Goal: Information Seeking & Learning: Learn about a topic

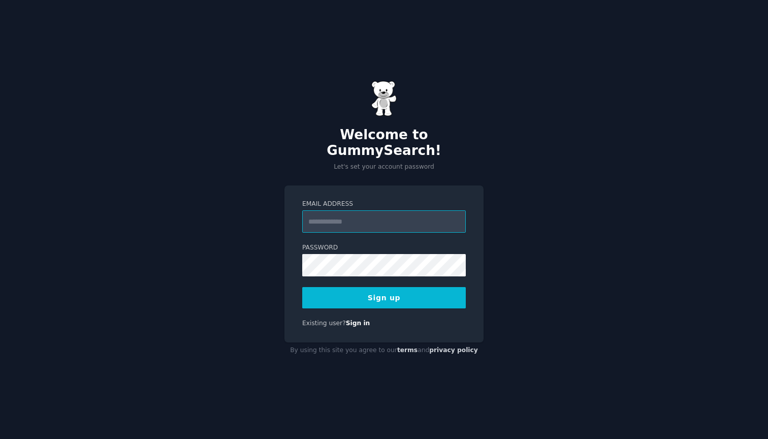
type input "**********"
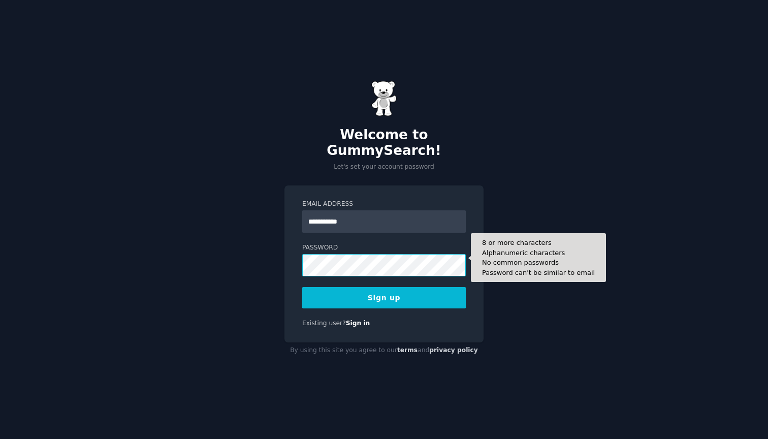
click at [384, 290] on button "Sign up" at bounding box center [384, 297] width 164 height 21
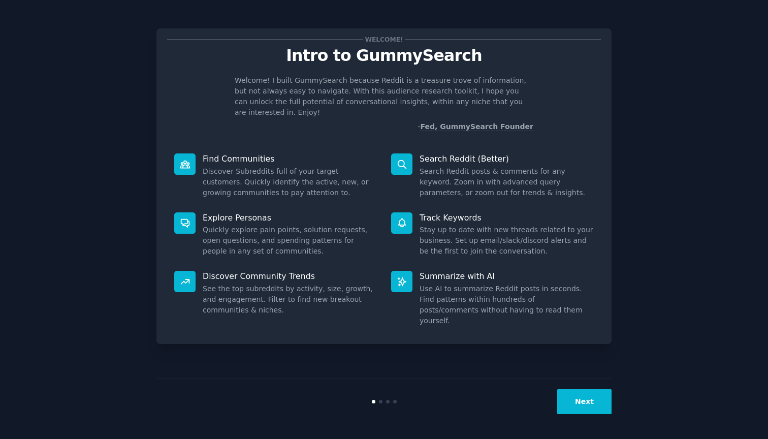
click at [583, 400] on button "Next" at bounding box center [585, 401] width 54 height 25
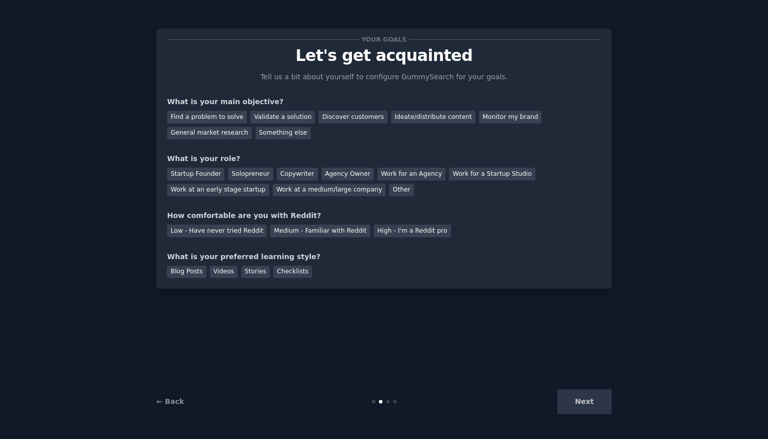
click at [583, 400] on div "Next" at bounding box center [536, 401] width 152 height 25
click at [587, 403] on div "Next" at bounding box center [536, 401] width 152 height 25
click at [269, 119] on div "Validate a solution" at bounding box center [283, 117] width 65 height 13
click at [389, 192] on div "Other" at bounding box center [401, 190] width 25 height 13
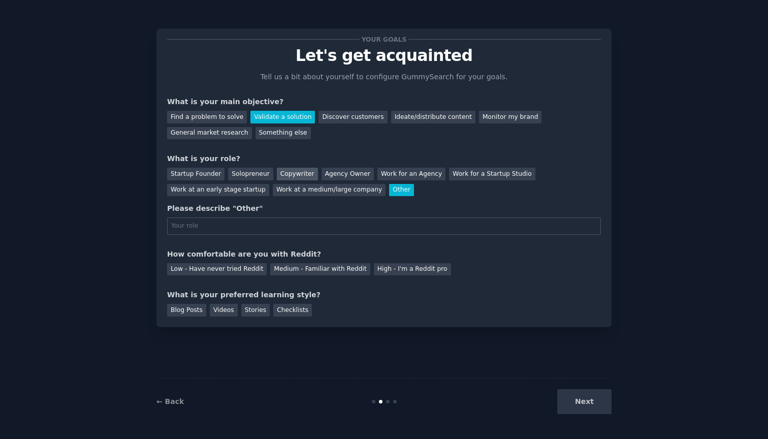
click at [293, 171] on div "Copywriter" at bounding box center [297, 174] width 41 height 13
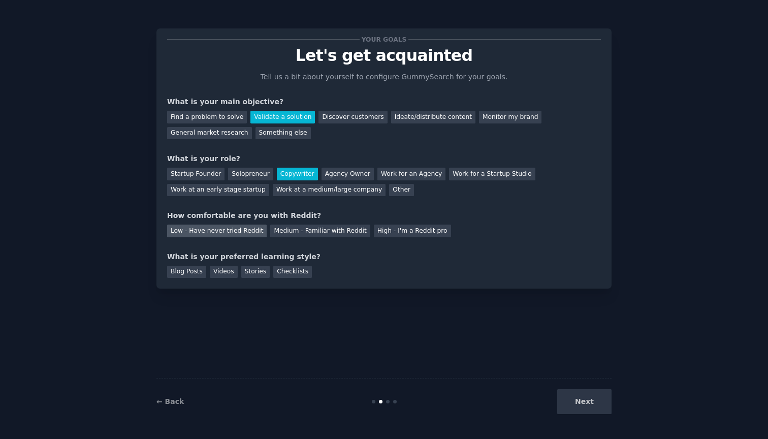
click at [244, 228] on div "Low - Have never tried Reddit" at bounding box center [217, 231] width 100 height 13
click at [220, 272] on div "Videos" at bounding box center [224, 272] width 28 height 13
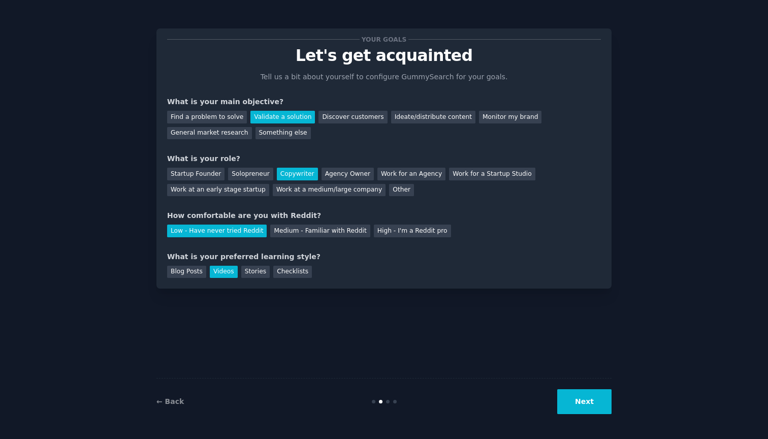
click at [593, 406] on button "Next" at bounding box center [585, 401] width 54 height 25
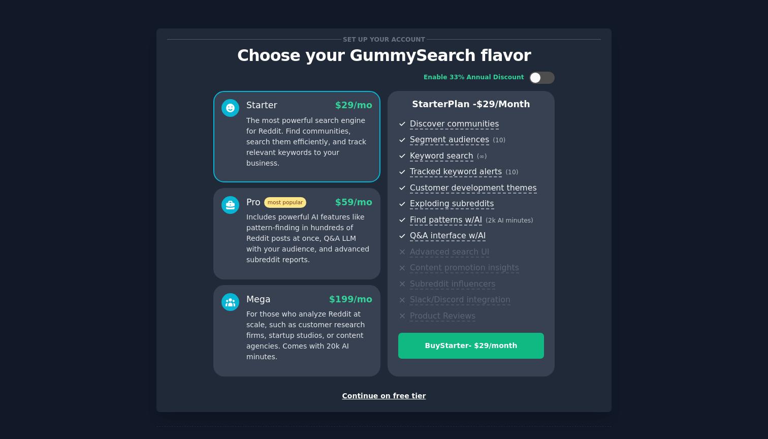
click at [403, 394] on div "Continue on free tier" at bounding box center [384, 396] width 434 height 11
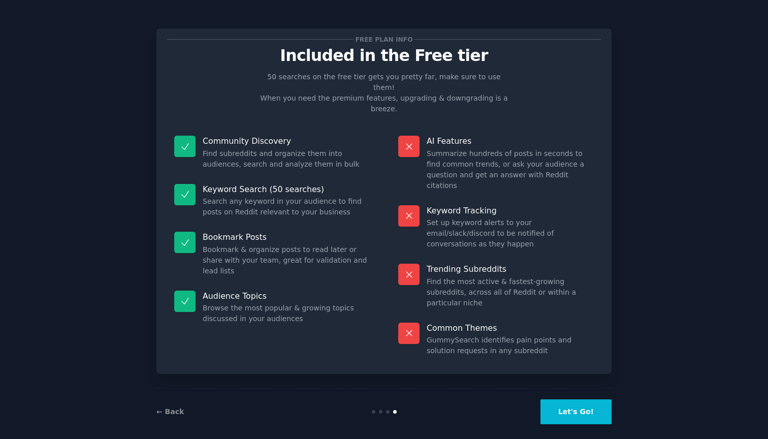
click at [589, 400] on button "Let's Go!" at bounding box center [576, 411] width 71 height 25
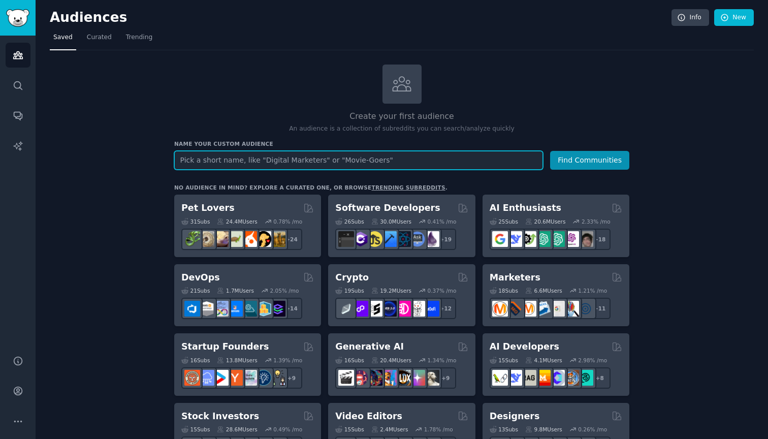
click at [291, 158] on input "text" at bounding box center [358, 160] width 369 height 19
paste input "narcissist"
type input "narcissist"
click at [591, 159] on button "Find Communities" at bounding box center [589, 160] width 79 height 19
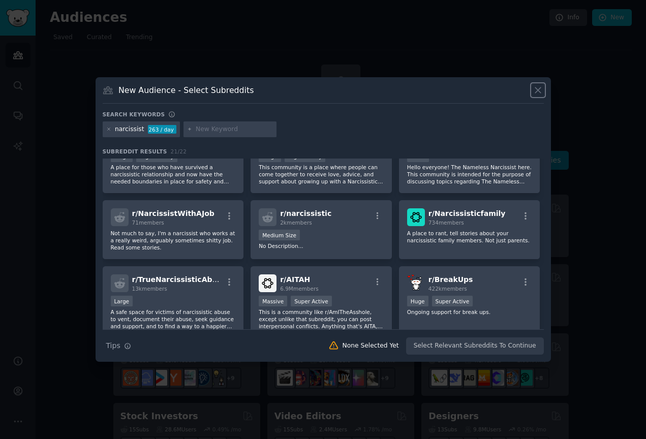
scroll to position [119, 0]
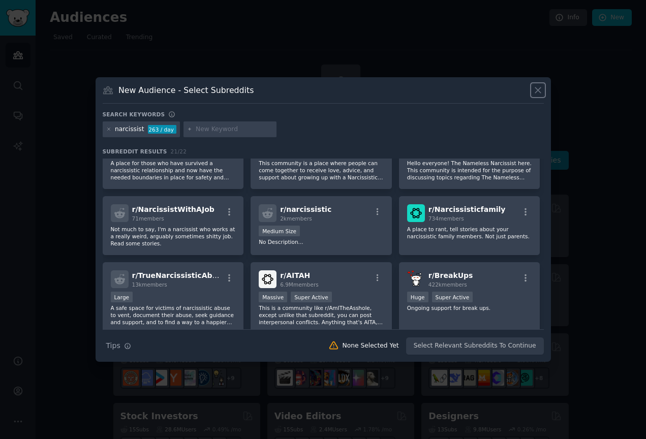
click at [540, 92] on icon at bounding box center [538, 90] width 6 height 6
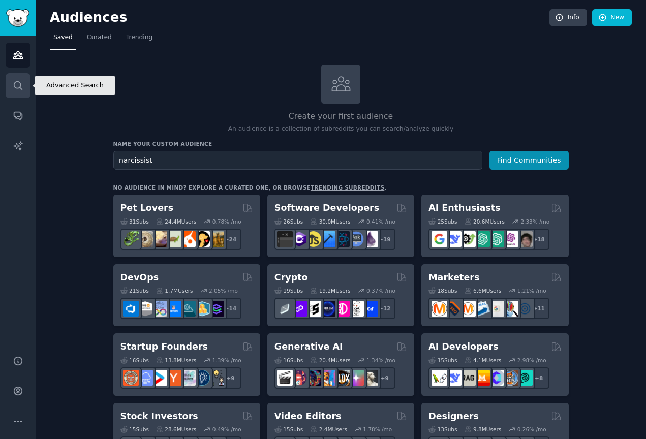
click at [21, 86] on icon "Sidebar" at bounding box center [18, 85] width 11 height 11
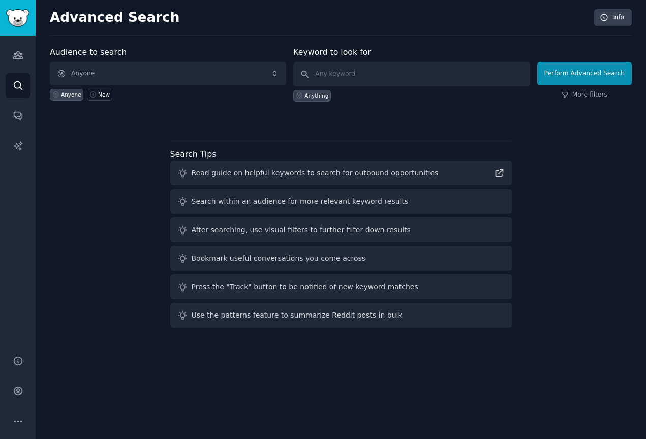
click at [106, 73] on span "Anyone" at bounding box center [168, 73] width 236 height 23
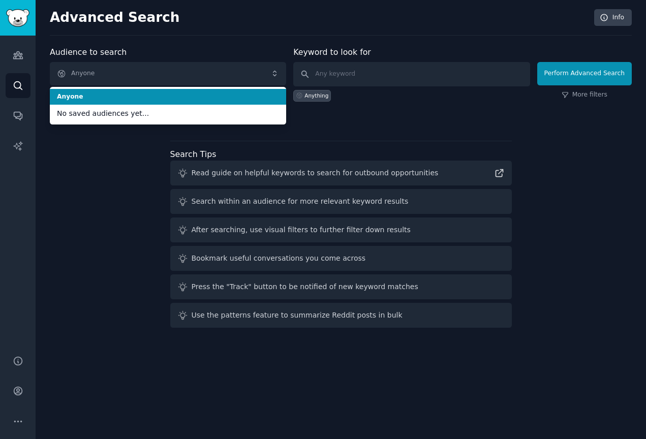
click at [244, 40] on div "Advanced Search Info Audience to search Anyone Anyone No saved audiences yet...…" at bounding box center [341, 219] width 610 height 439
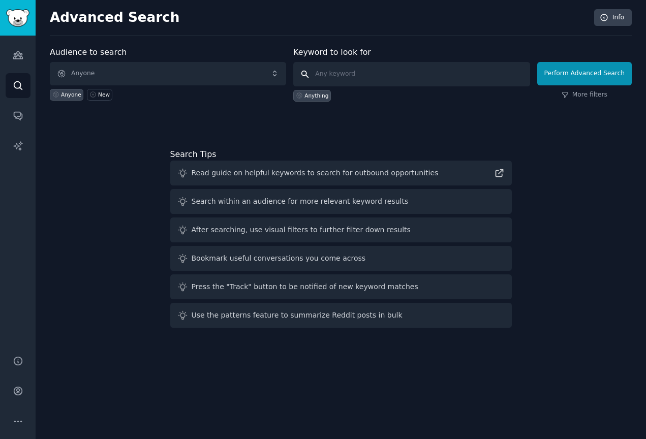
click at [341, 75] on input "text" at bounding box center [411, 74] width 236 height 24
paste input "narcissist"
type input "narcissist"
click at [578, 76] on button "Perform Advanced Search" at bounding box center [584, 73] width 95 height 23
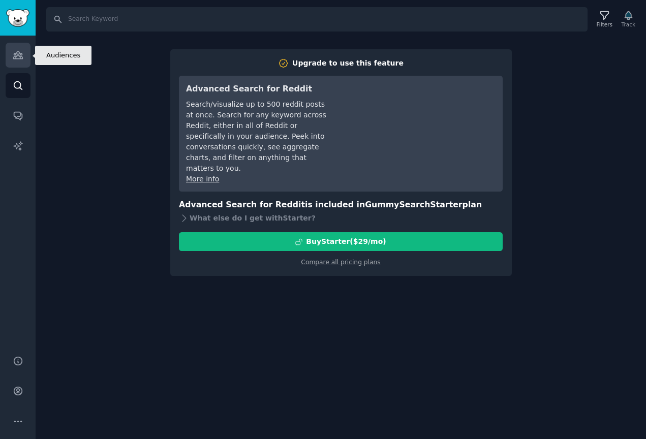
click at [17, 52] on icon "Sidebar" at bounding box center [17, 55] width 9 height 7
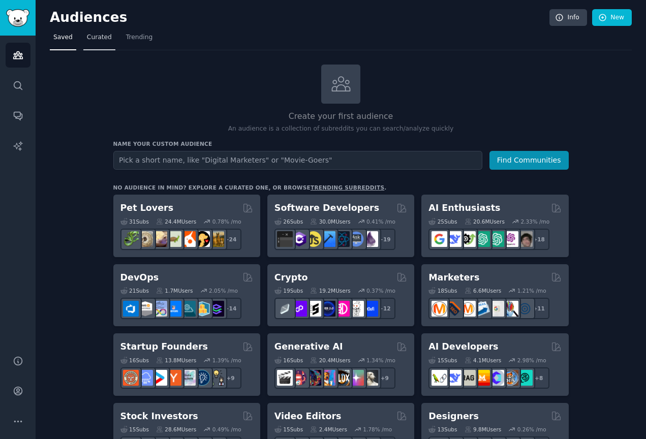
click at [100, 39] on span "Curated" at bounding box center [99, 37] width 25 height 9
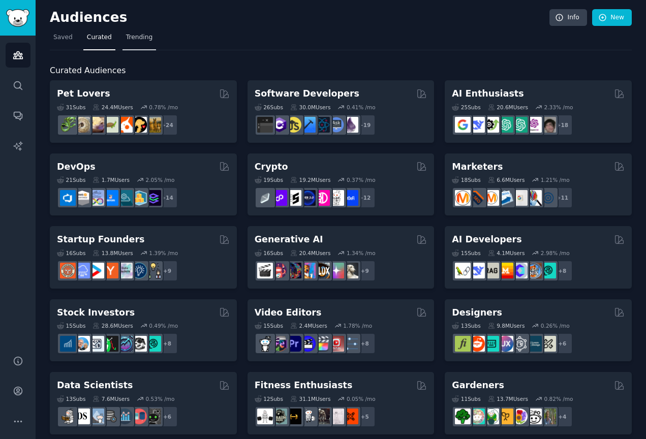
click at [137, 40] on span "Trending" at bounding box center [139, 37] width 26 height 9
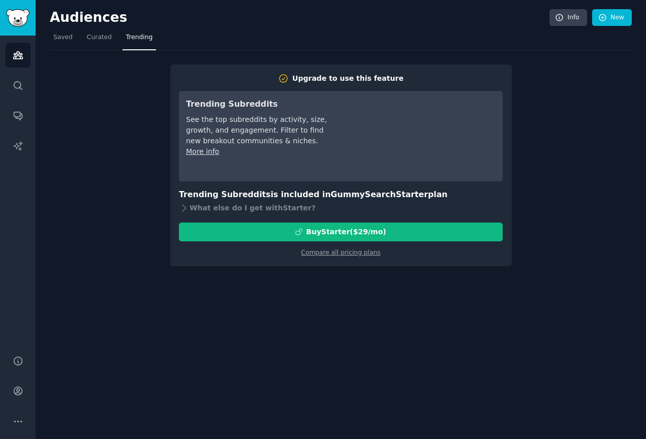
click at [18, 17] on img "Sidebar" at bounding box center [17, 18] width 23 height 18
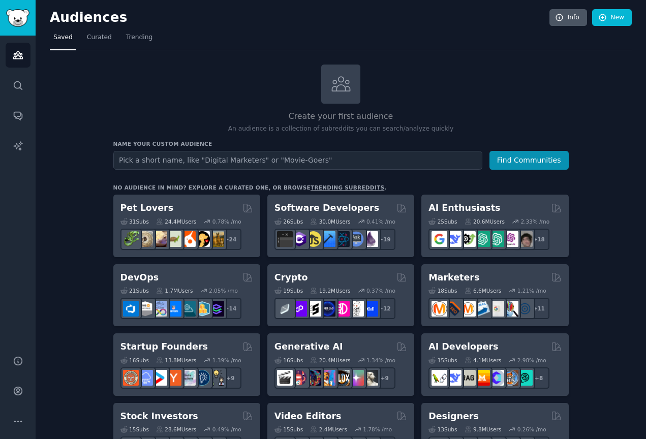
click at [572, 19] on link "Info" at bounding box center [568, 17] width 38 height 17
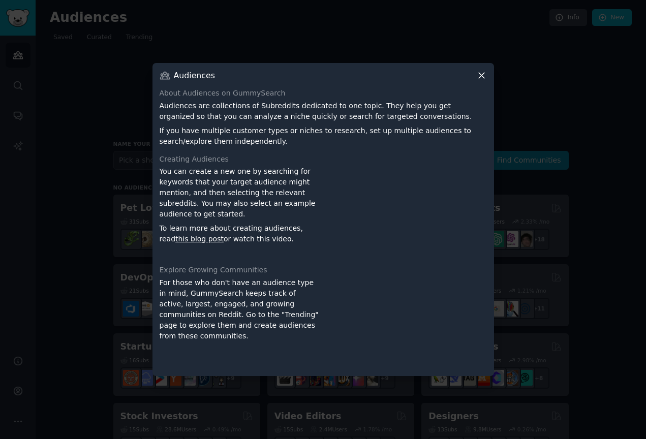
click at [479, 77] on icon at bounding box center [481, 75] width 11 height 11
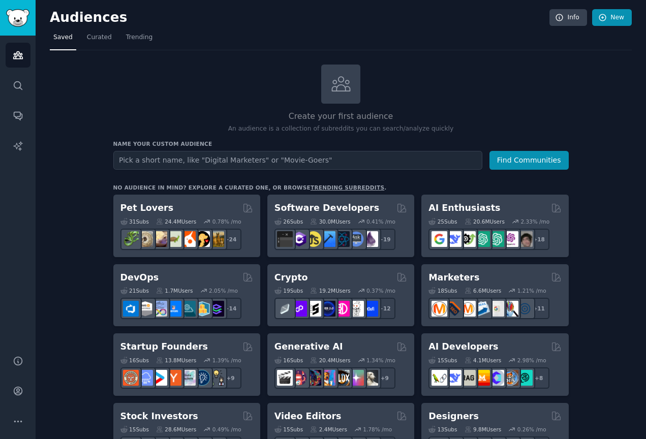
click at [610, 19] on link "New" at bounding box center [612, 17] width 40 height 17
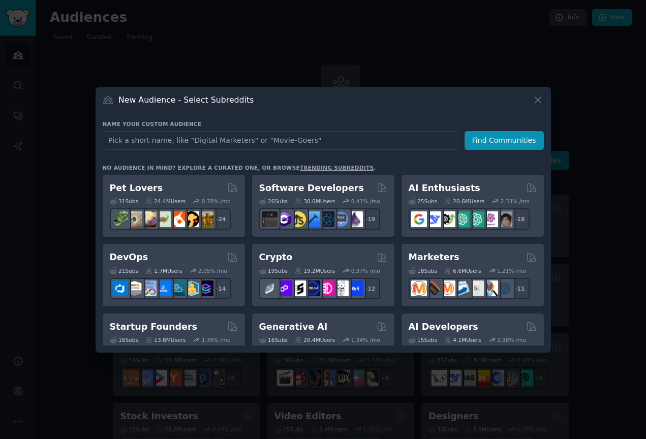
click at [291, 141] on input "text" at bounding box center [280, 140] width 355 height 19
type input "narcissism"
click at [490, 144] on button "Find Communities" at bounding box center [504, 140] width 79 height 19
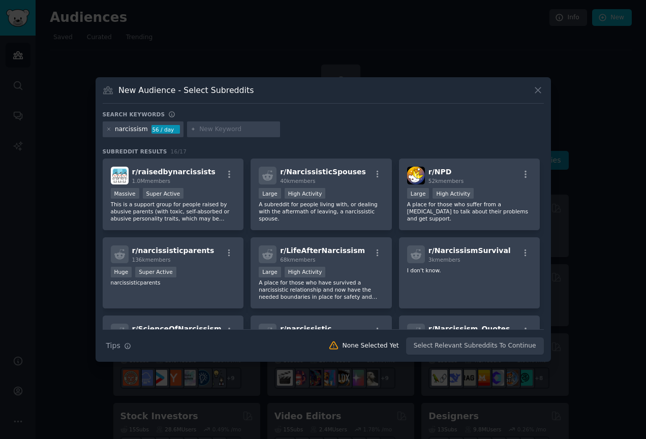
click at [540, 88] on icon at bounding box center [538, 90] width 6 height 6
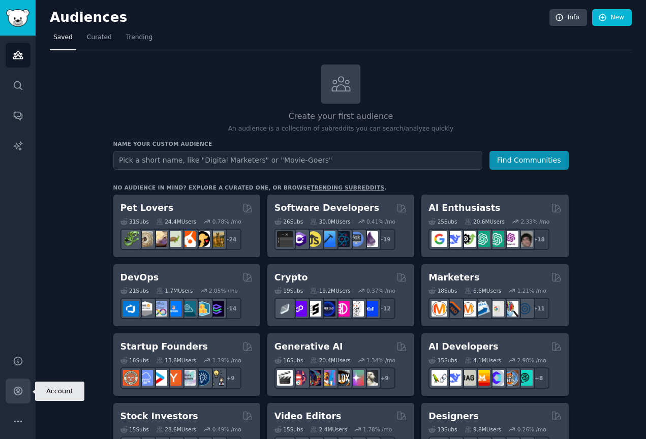
click at [19, 389] on icon "Sidebar" at bounding box center [18, 391] width 8 height 8
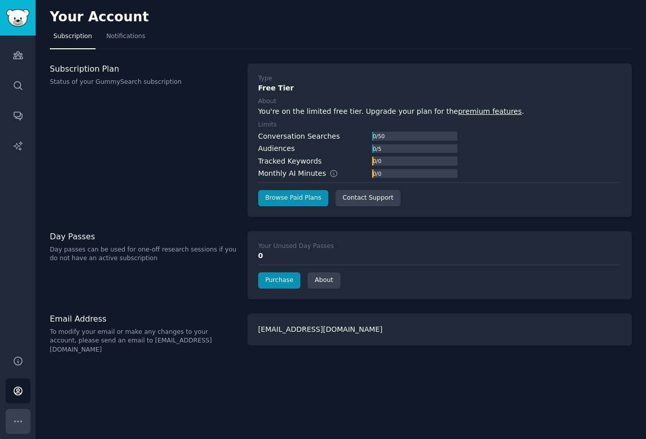
click at [15, 423] on icon "Sidebar" at bounding box center [18, 421] width 11 height 11
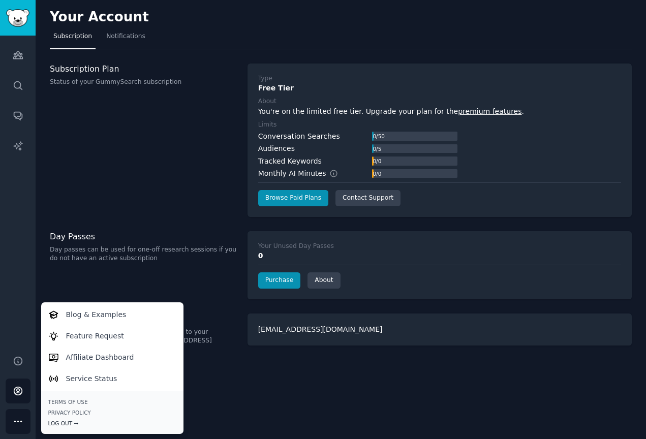
click at [70, 422] on div "Log Out →" at bounding box center [112, 423] width 128 height 7
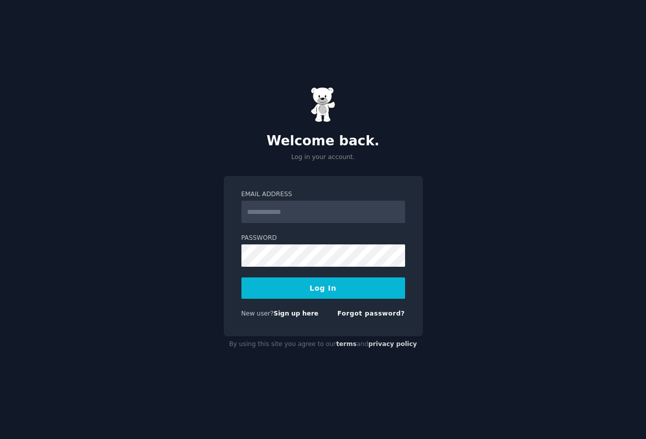
click at [152, 291] on div "Welcome back. Log in your account. Email Address Password Log In New user? Sign…" at bounding box center [323, 219] width 646 height 439
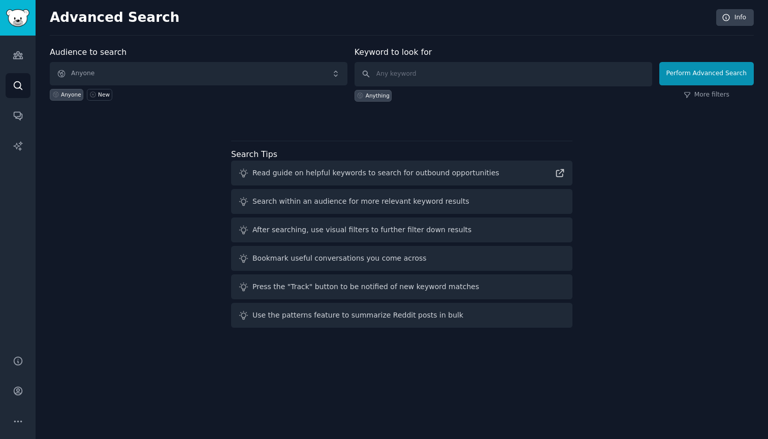
click at [335, 72] on span "Anyone" at bounding box center [199, 73] width 298 height 23
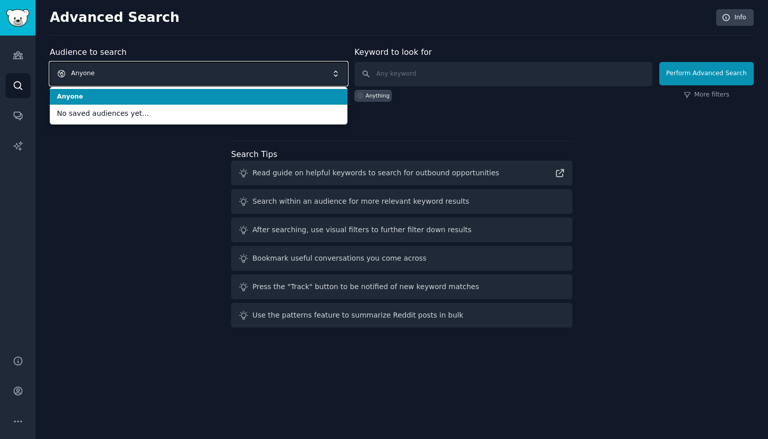
click at [299, 50] on div "Audience to search Anyone Anyone No saved audiences yet... Anyone New" at bounding box center [199, 73] width 298 height 55
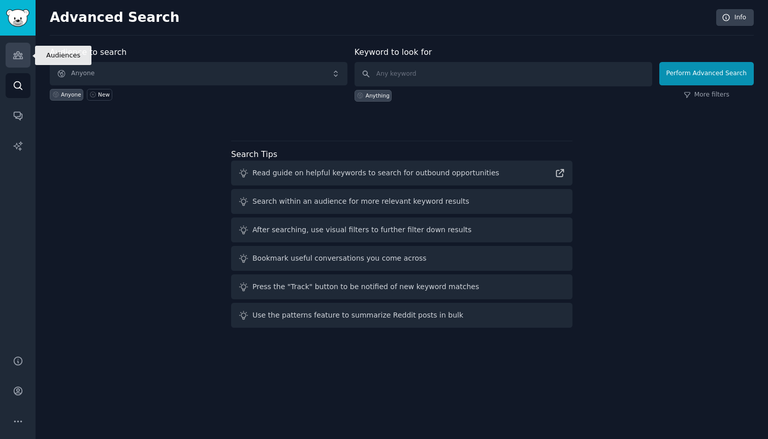
click at [18, 57] on icon "Sidebar" at bounding box center [18, 55] width 11 height 11
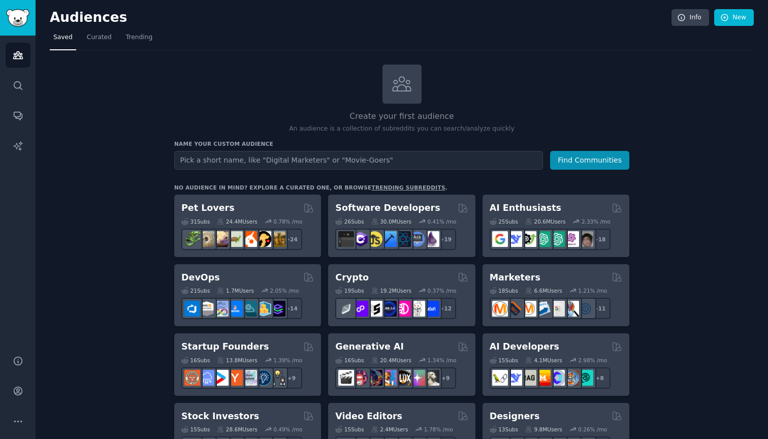
click at [18, 19] on img "Sidebar" at bounding box center [17, 18] width 23 height 18
click at [20, 420] on icon "Sidebar" at bounding box center [18, 421] width 11 height 11
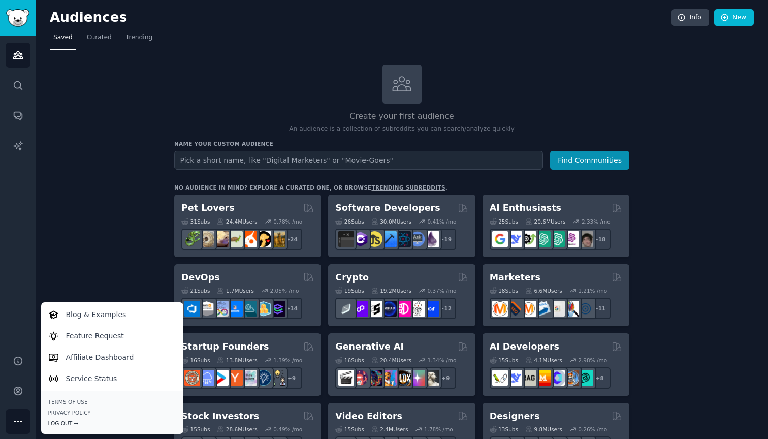
click at [57, 423] on div "Log Out →" at bounding box center [112, 423] width 128 height 7
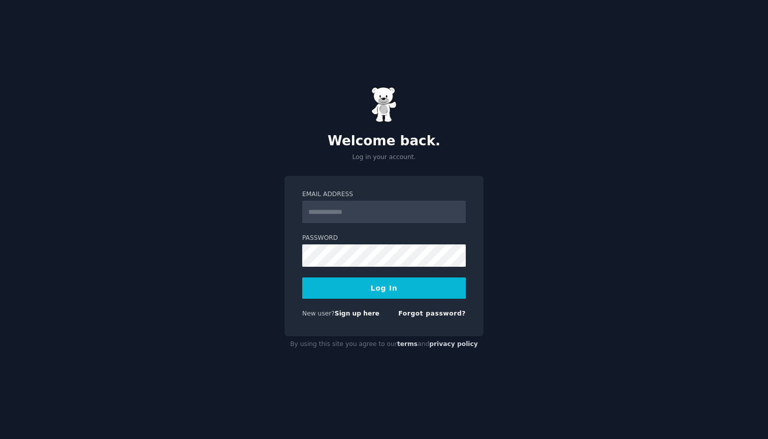
click at [236, 147] on div "Welcome back. Log in your account. Email Address Password Log In New user? Sign…" at bounding box center [384, 219] width 768 height 439
